Goal: Information Seeking & Learning: Learn about a topic

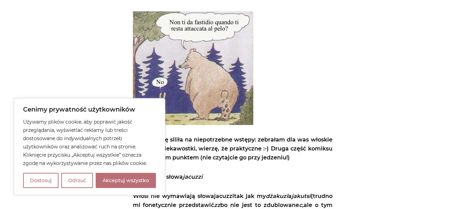
scroll to position [172, 0]
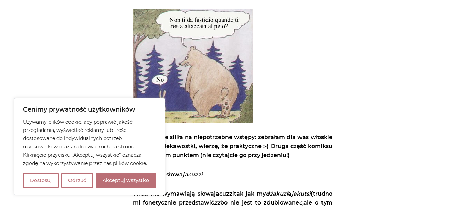
click at [66, 181] on button "Odrzuć" at bounding box center [77, 180] width 32 height 15
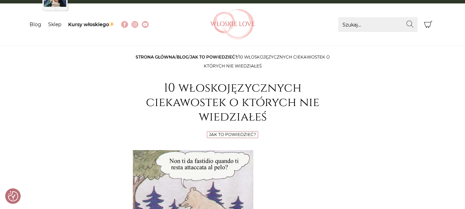
scroll to position [0, 0]
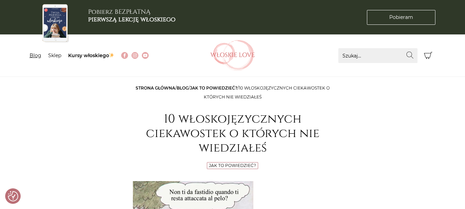
click at [30, 55] on link "Blog" at bounding box center [36, 55] width 12 height 6
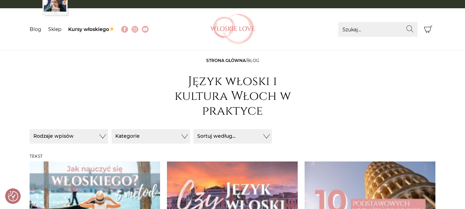
scroll to position [103, 0]
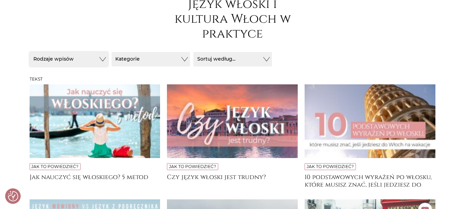
click at [93, 60] on button "Rodzaje wpisów" at bounding box center [69, 59] width 79 height 14
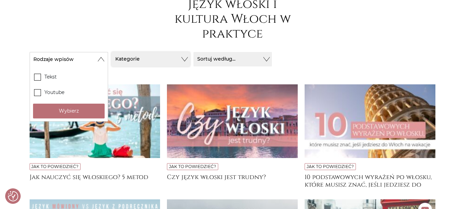
click at [140, 59] on button "Kategorie" at bounding box center [151, 59] width 79 height 14
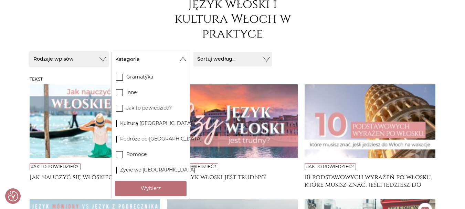
click at [55, 56] on button "Rodzaje wpisów" at bounding box center [69, 59] width 79 height 14
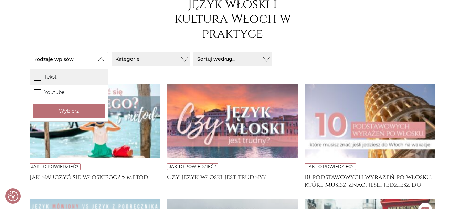
click at [50, 79] on label "Tekst" at bounding box center [69, 76] width 78 height 15
click at [0, 0] on input "Tekst" at bounding box center [0, 0] width 0 height 0
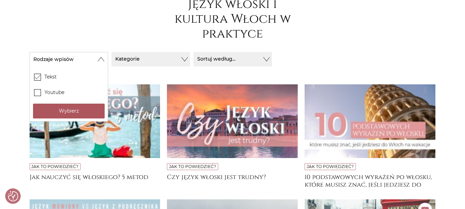
click at [70, 109] on button "Wybierz" at bounding box center [69, 111] width 72 height 15
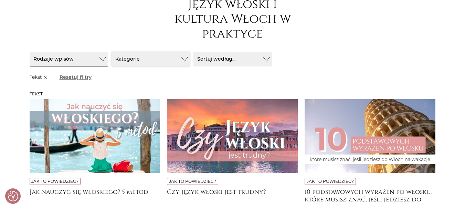
click at [154, 62] on button "Kategorie" at bounding box center [151, 59] width 79 height 14
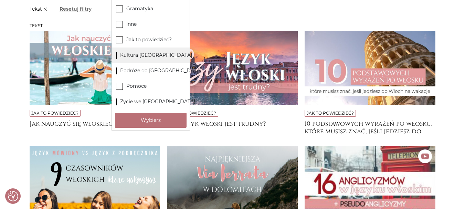
scroll to position [172, 0]
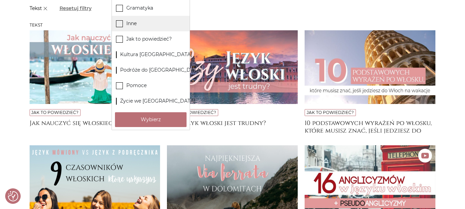
click at [120, 24] on icon at bounding box center [119, 23] width 6 height 4
click at [0, 0] on input "Inne" at bounding box center [0, 0] width 0 height 0
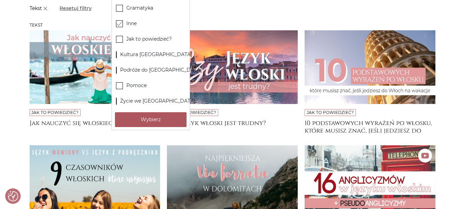
click at [136, 118] on button "Wybierz" at bounding box center [151, 119] width 72 height 15
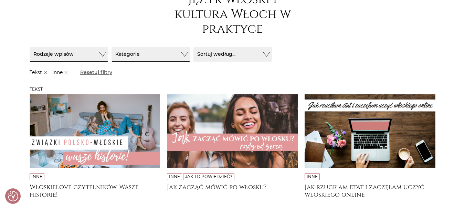
scroll to position [0, 0]
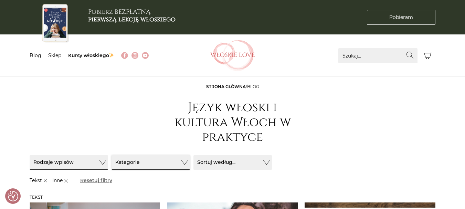
click at [141, 164] on button "Kategorie" at bounding box center [151, 162] width 79 height 14
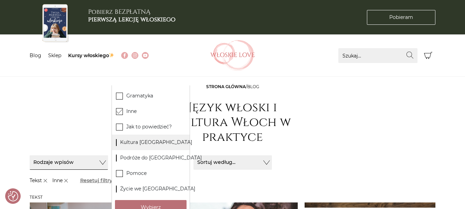
click at [123, 141] on label "Kultura [GEOGRAPHIC_DATA]" at bounding box center [151, 142] width 78 height 15
click at [0, 0] on input "Kultura [GEOGRAPHIC_DATA]" at bounding box center [0, 0] width 0 height 0
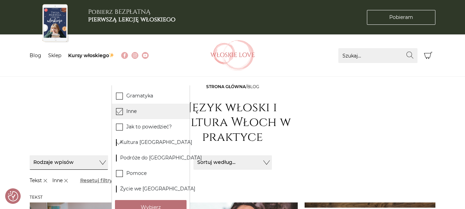
click at [117, 110] on icon at bounding box center [119, 111] width 6 height 6
click at [0, 0] on input "Inne" at bounding box center [0, 0] width 0 height 0
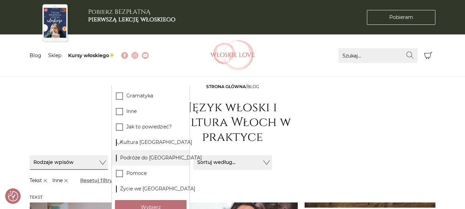
scroll to position [34, 0]
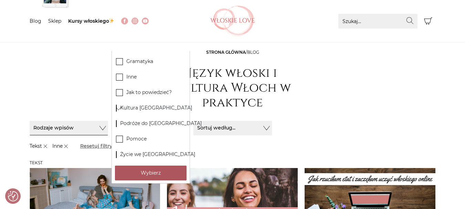
click at [137, 171] on button "Wybierz" at bounding box center [151, 173] width 72 height 15
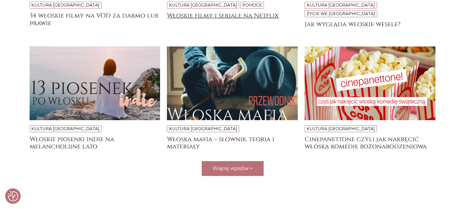
scroll to position [310, 0]
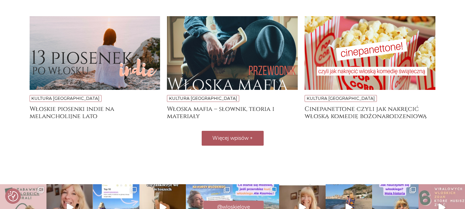
click at [241, 135] on span "Więcej wpisów" at bounding box center [231, 138] width 36 height 6
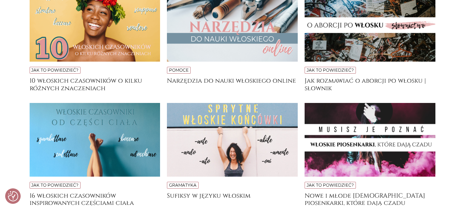
scroll to position [487, 0]
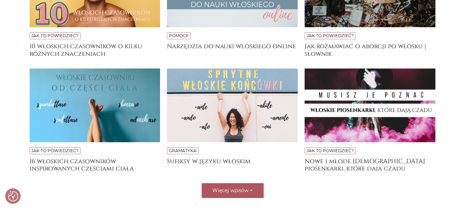
click at [228, 187] on span "Więcej wpisów" at bounding box center [231, 190] width 36 height 6
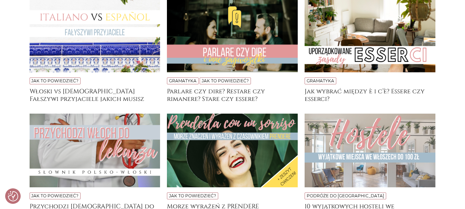
scroll to position [694, 0]
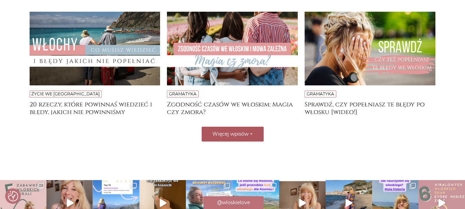
scroll to position [1004, 0]
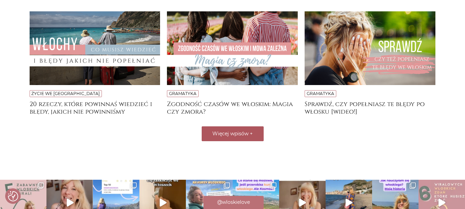
click at [242, 131] on span "Więcej wpisów" at bounding box center [231, 134] width 36 height 6
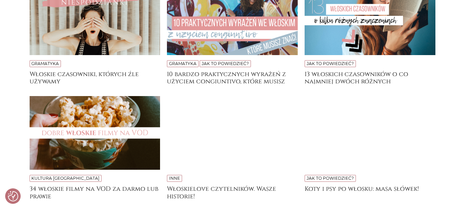
scroll to position [1176, 0]
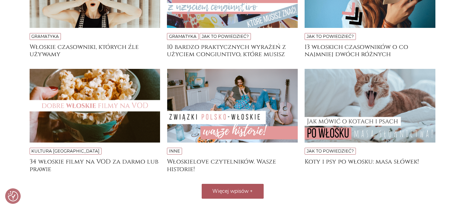
click at [261, 184] on button "Więcej wpisów +" at bounding box center [233, 191] width 62 height 15
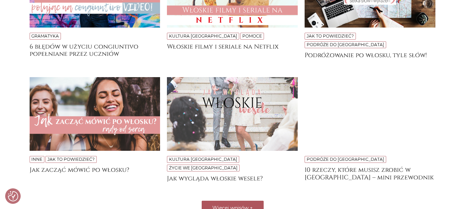
scroll to position [1417, 0]
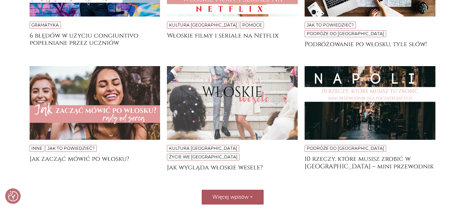
click at [249, 190] on button "Więcej wpisów +" at bounding box center [233, 197] width 62 height 15
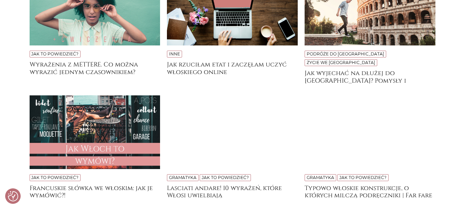
scroll to position [1658, 0]
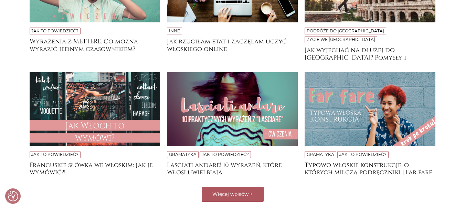
click at [227, 191] on span "Więcej wpisów" at bounding box center [231, 194] width 36 height 6
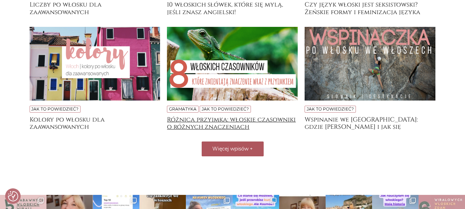
scroll to position [1934, 0]
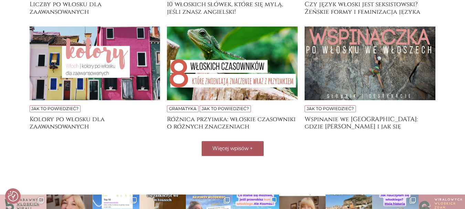
click at [253, 141] on button "Więcej wpisów +" at bounding box center [233, 148] width 62 height 15
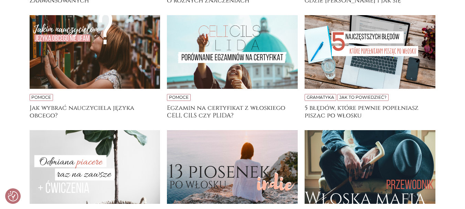
scroll to position [2141, 0]
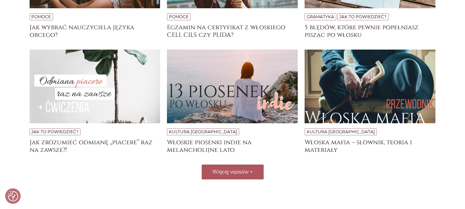
click at [237, 169] on span "Więcej wpisów" at bounding box center [231, 172] width 36 height 6
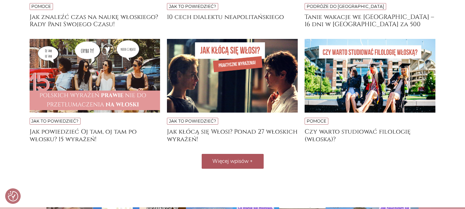
scroll to position [2382, 0]
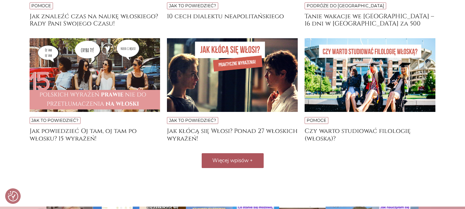
click at [234, 157] on span "Więcej wpisów" at bounding box center [231, 160] width 36 height 6
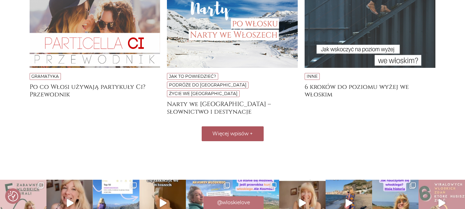
scroll to position [2657, 0]
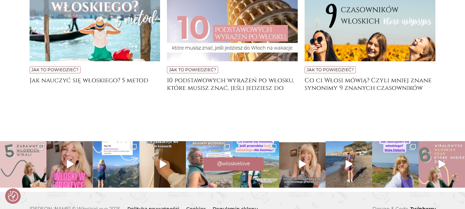
scroll to position [2462, 0]
